Goal: Communication & Community: Answer question/provide support

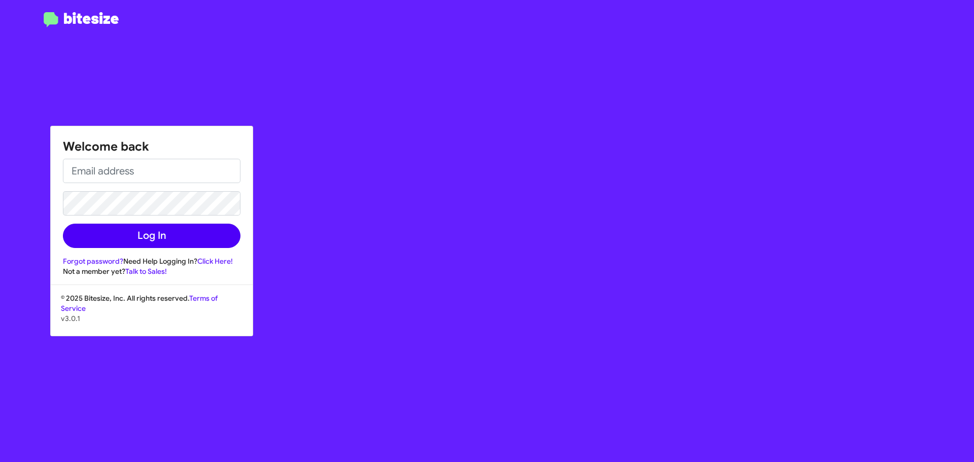
type input "[EMAIL_ADDRESS][DOMAIN_NAME]"
click at [140, 238] on button "Log In" at bounding box center [152, 236] width 178 height 24
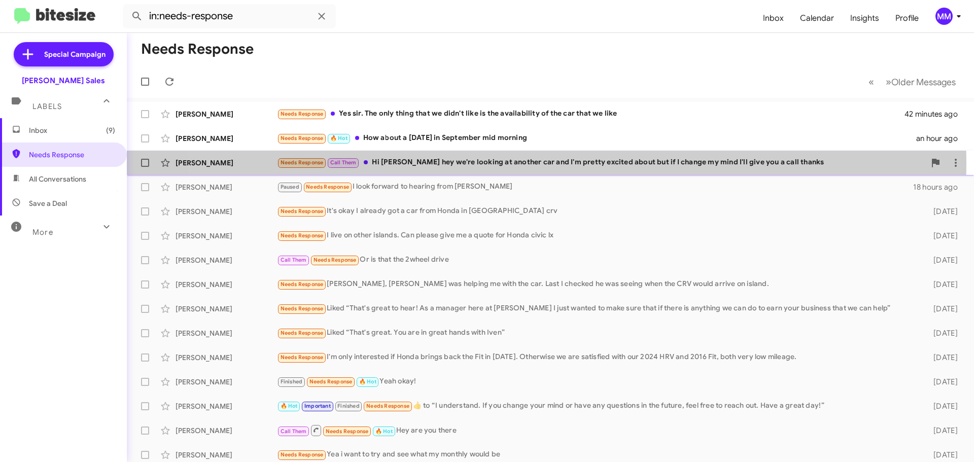
click at [512, 163] on div "Needs Response Call Them Hi [PERSON_NAME] hey we're looking at another car and …" at bounding box center [601, 163] width 648 height 12
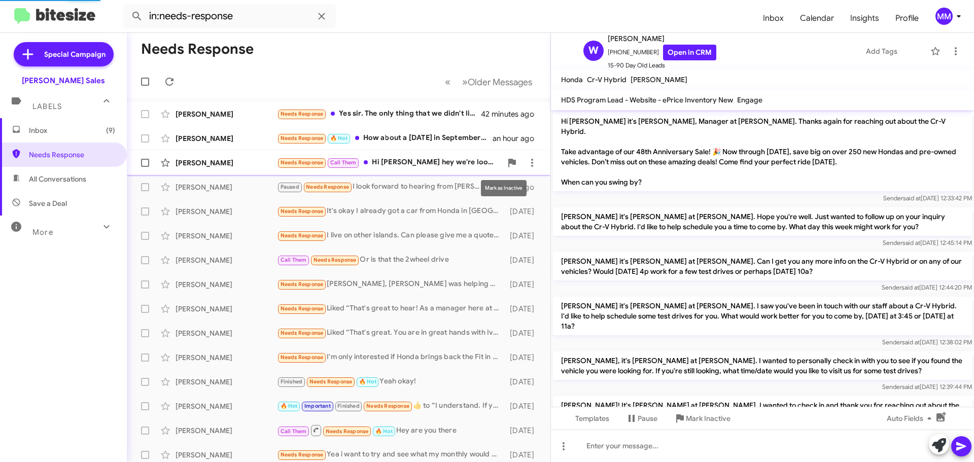
scroll to position [121, 0]
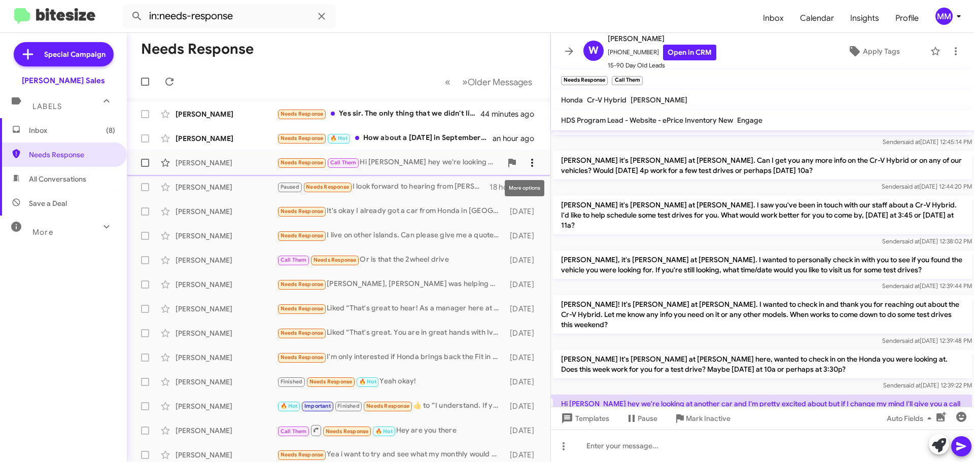
click at [526, 161] on icon at bounding box center [532, 163] width 12 height 12
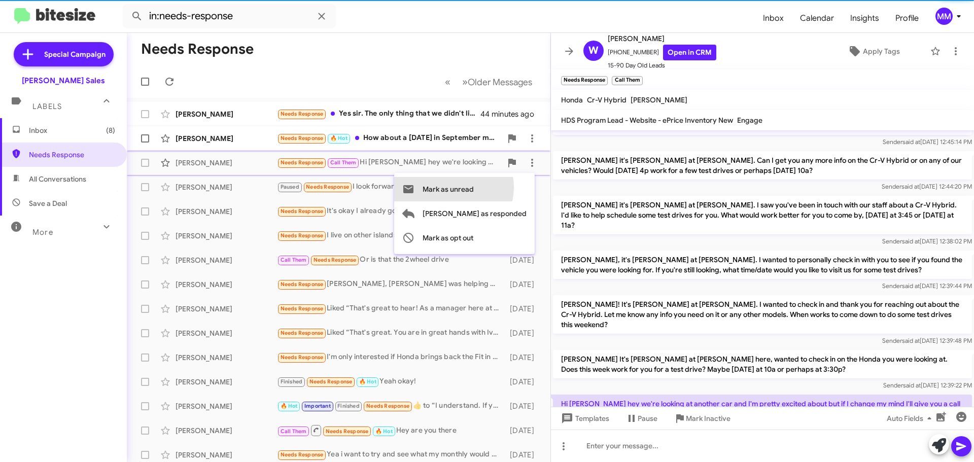
drag, startPoint x: 494, startPoint y: 187, endPoint x: 416, endPoint y: 143, distance: 90.2
click at [474, 185] on span "Mark as unread" at bounding box center [448, 189] width 51 height 24
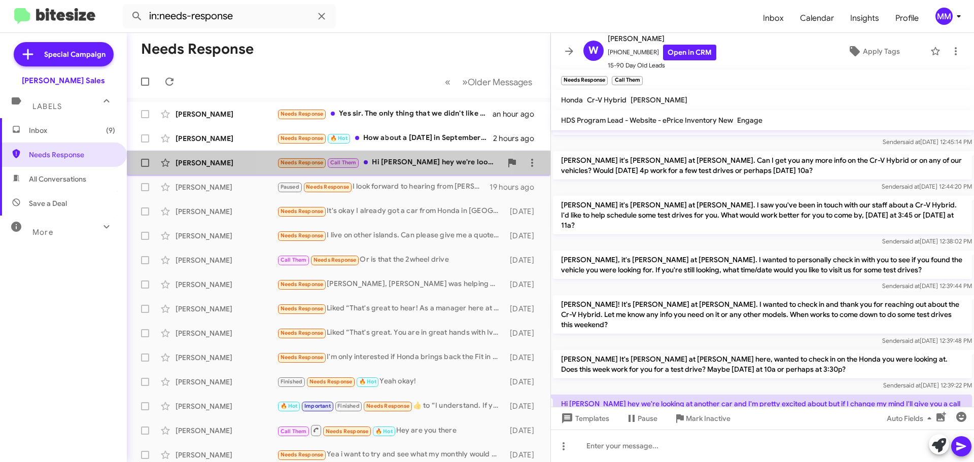
click at [390, 164] on div "Needs Response Call Them Hi [PERSON_NAME] hey we're looking at another car and …" at bounding box center [389, 163] width 225 height 12
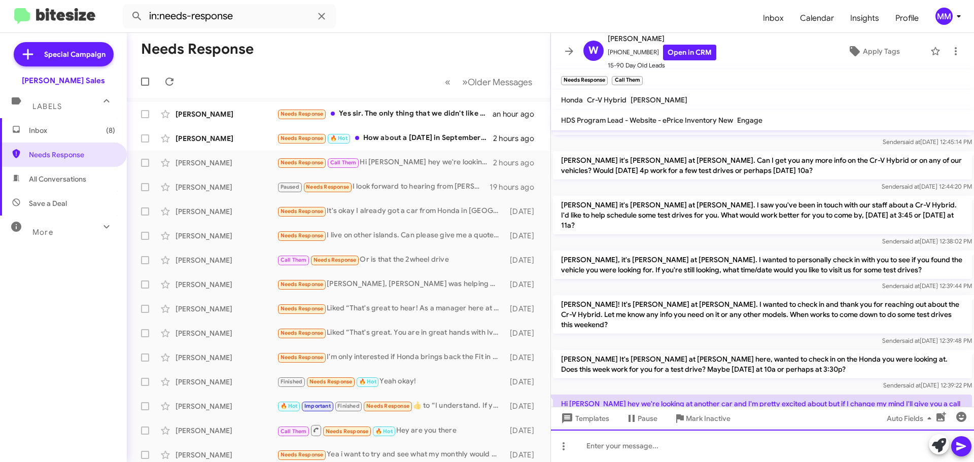
click at [622, 445] on div at bounding box center [762, 446] width 423 height 32
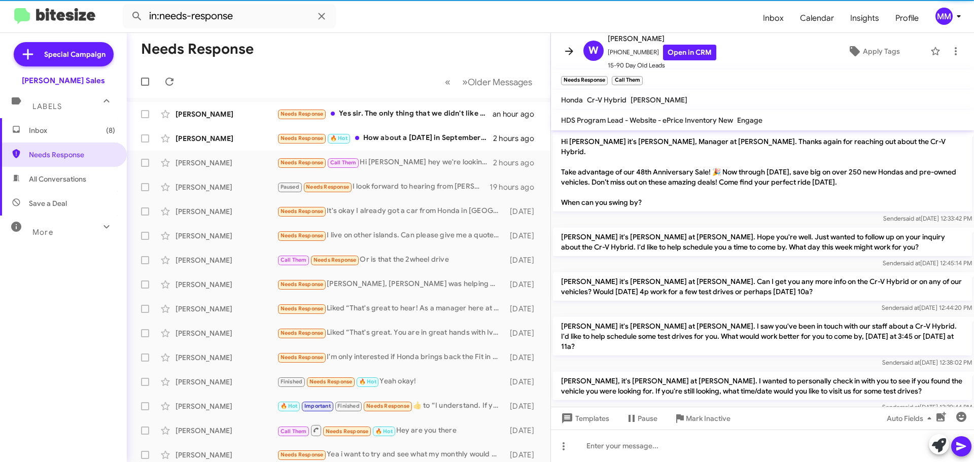
click at [569, 50] on icon at bounding box center [569, 51] width 12 height 12
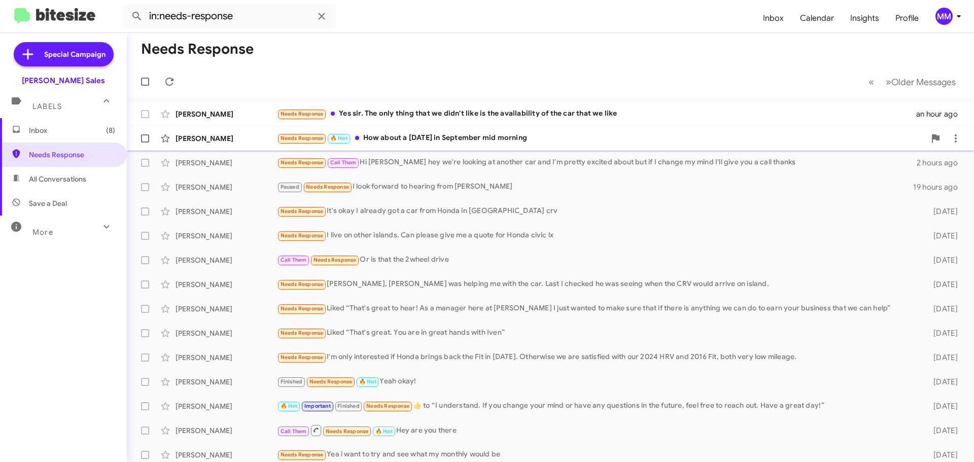
click at [476, 138] on div "Needs Response 🔥 Hot How about a [DATE] in September mid morning" at bounding box center [601, 138] width 648 height 12
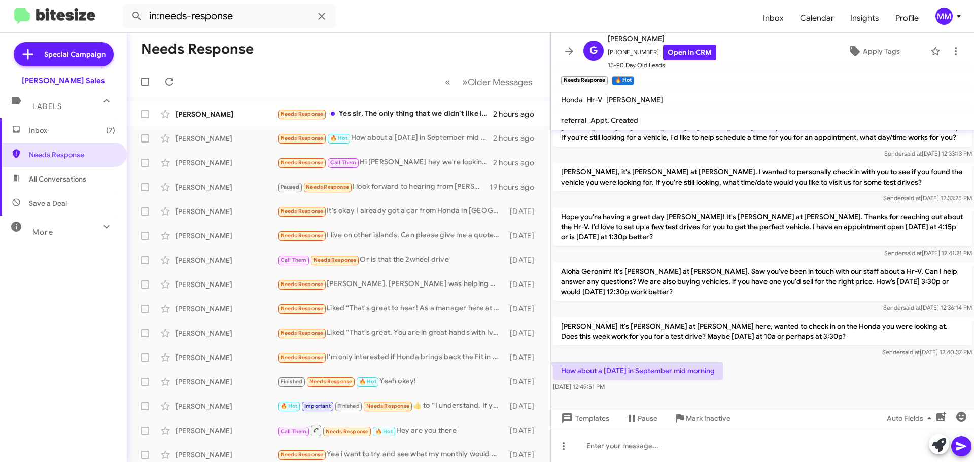
scroll to position [398, 0]
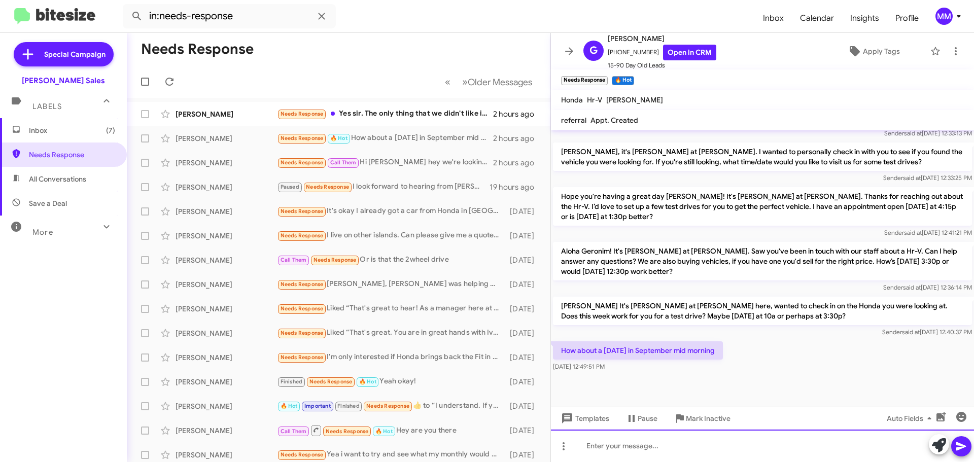
drag, startPoint x: 598, startPoint y: 456, endPoint x: 597, endPoint y: 450, distance: 5.7
click at [598, 455] on div at bounding box center [762, 446] width 423 height 32
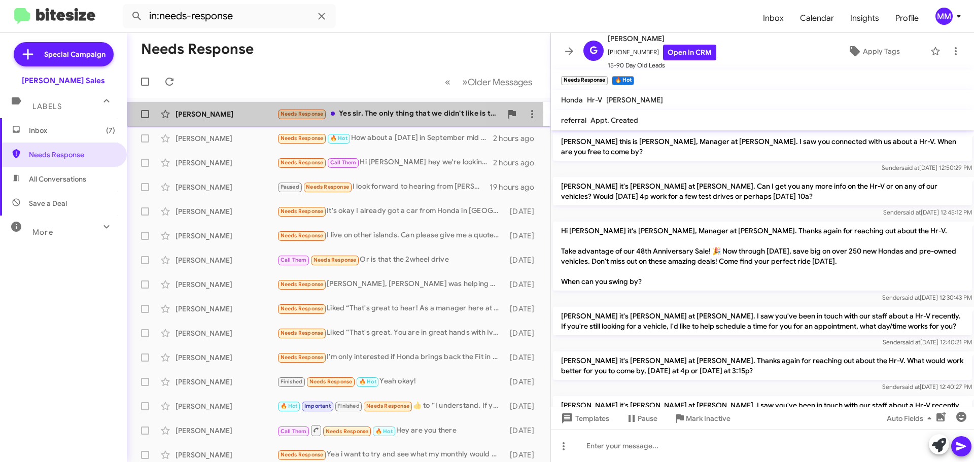
click at [257, 117] on div "[PERSON_NAME]" at bounding box center [226, 114] width 101 height 10
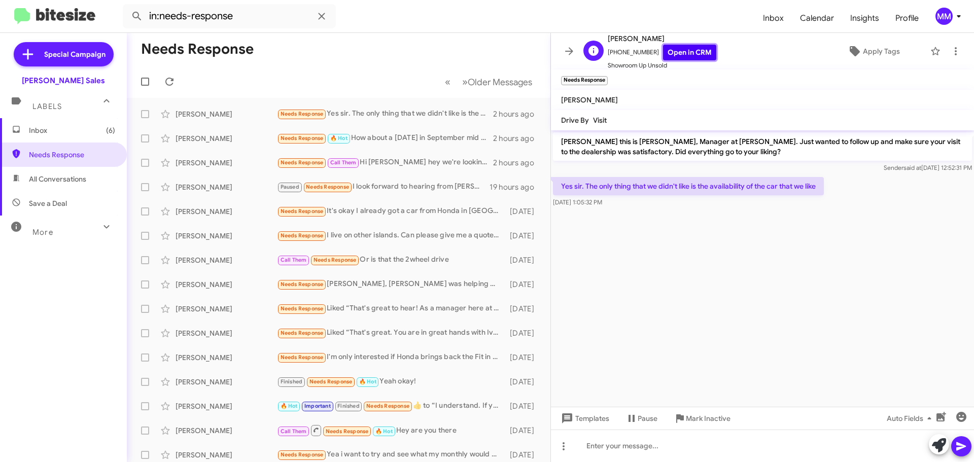
click at [670, 51] on link "Open in CRM" at bounding box center [689, 53] width 53 height 16
